Goal: Task Accomplishment & Management: Use online tool/utility

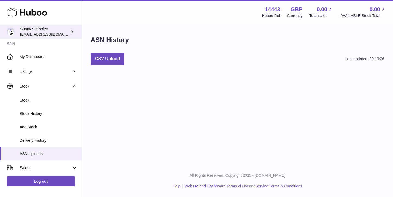
click at [49, 30] on div "Sunny Scribbles bemanager811@gmail.com" at bounding box center [44, 32] width 49 height 10
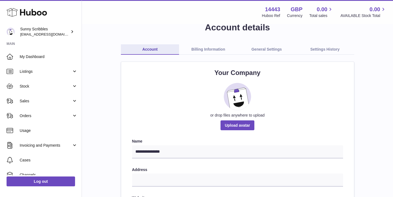
scroll to position [14, 0]
click at [28, 17] on icon at bounding box center [27, 12] width 40 height 11
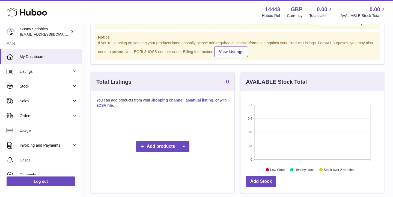
scroll to position [39, 0]
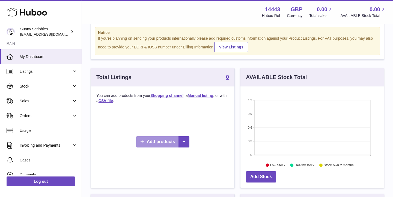
click at [171, 143] on link "Add products" at bounding box center [162, 141] width 53 height 11
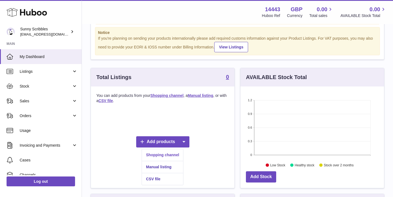
click at [168, 156] on link "Shopping channel" at bounding box center [162, 155] width 41 height 12
